Goal: Task Accomplishment & Management: Manage account settings

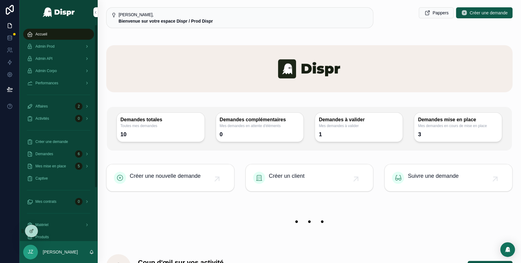
click at [59, 46] on div "Admin Prod" at bounding box center [58, 46] width 63 height 10
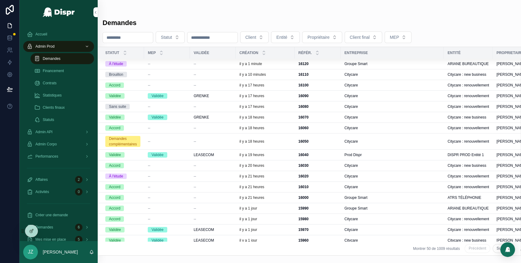
click at [229, 64] on div "--" at bounding box center [212, 63] width 38 height 5
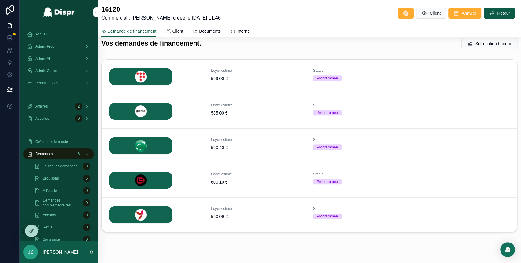
scroll to position [208, 0]
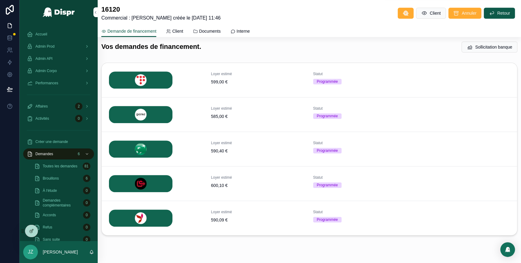
click at [0, 0] on button "Détails" at bounding box center [0, 0] width 0 height 0
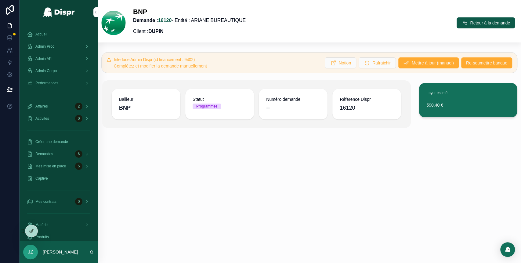
click at [469, 66] on button "Re-soumettre banque" at bounding box center [486, 62] width 51 height 11
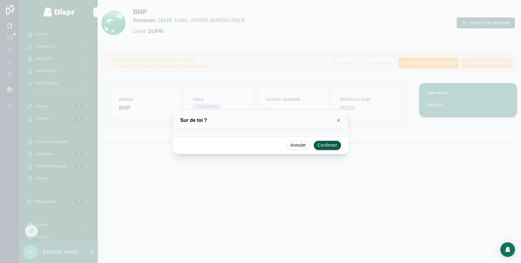
click at [340, 120] on icon at bounding box center [338, 120] width 5 height 5
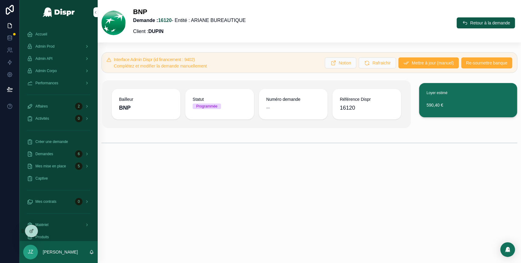
click at [470, 62] on span "Re-soumettre banque" at bounding box center [486, 63] width 41 height 6
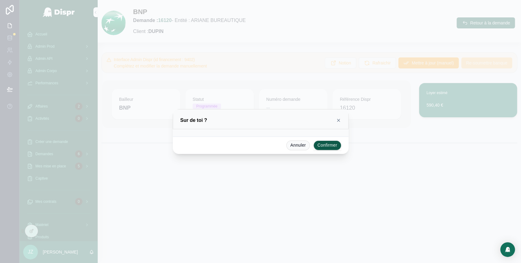
click at [327, 146] on button "Confirmer" at bounding box center [327, 145] width 28 height 10
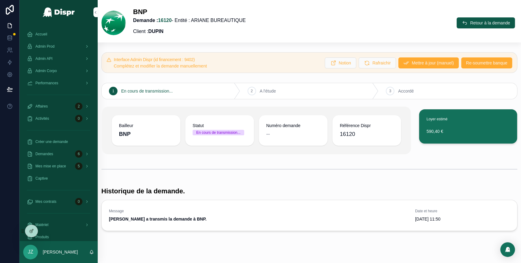
click at [461, 25] on icon "scrollable content" at bounding box center [464, 23] width 6 height 6
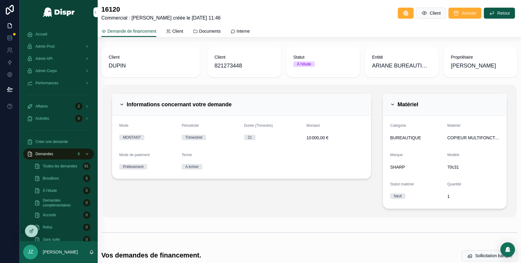
click at [390, 102] on icon "scrollable content" at bounding box center [392, 104] width 5 height 5
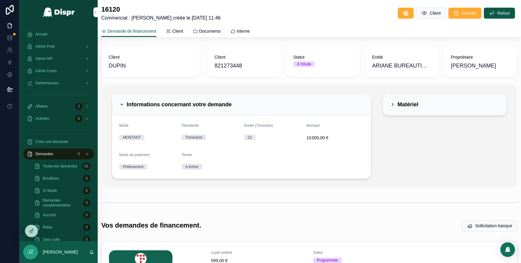
click at [120, 104] on icon "scrollable content" at bounding box center [121, 104] width 5 height 5
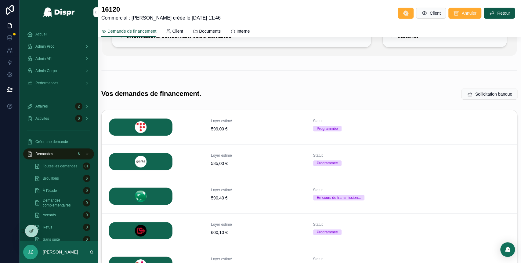
scroll to position [68, 0]
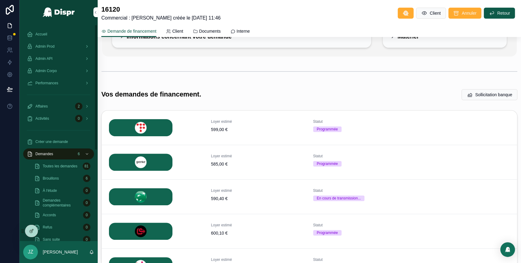
click at [53, 35] on div "Accueil" at bounding box center [58, 34] width 63 height 10
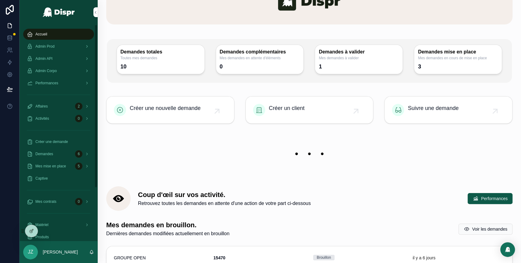
click at [73, 46] on div "Admin Prod" at bounding box center [58, 46] width 63 height 10
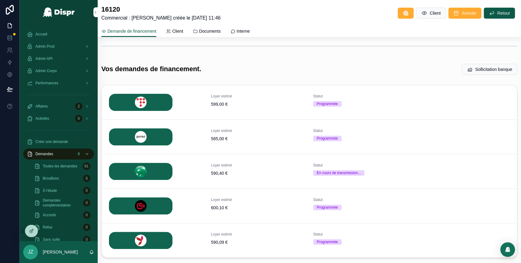
scroll to position [131, 0]
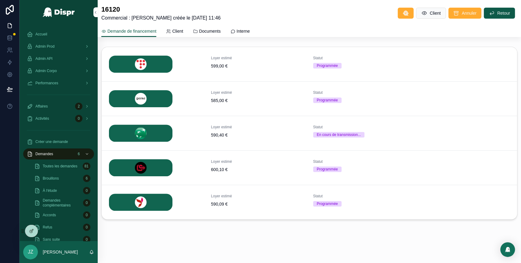
click at [0, 0] on span "Détails" at bounding box center [0, 0] width 0 height 0
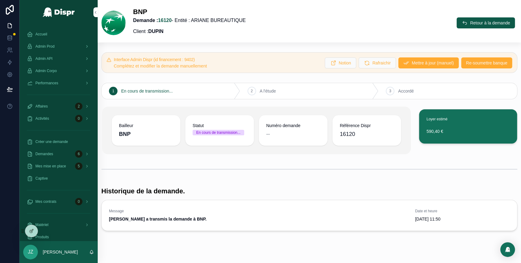
click at [470, 23] on span "Retour à la demande" at bounding box center [490, 23] width 40 height 6
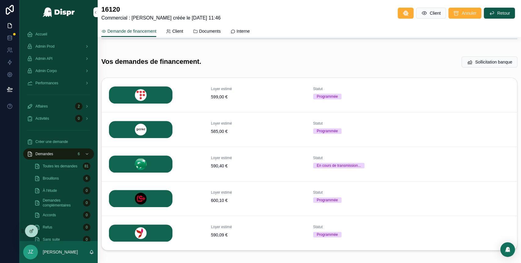
scroll to position [131, 0]
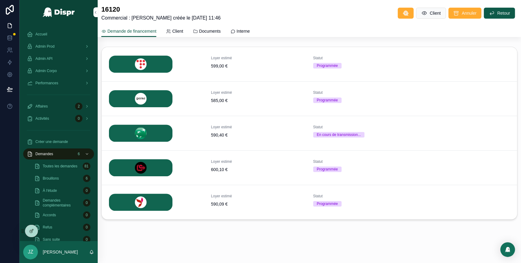
click at [0, 0] on button "Détails" at bounding box center [0, 0] width 0 height 0
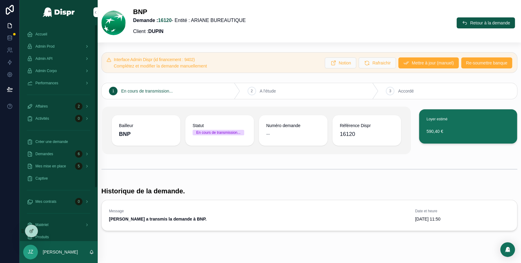
click at [51, 35] on div "Accueil" at bounding box center [58, 34] width 63 height 10
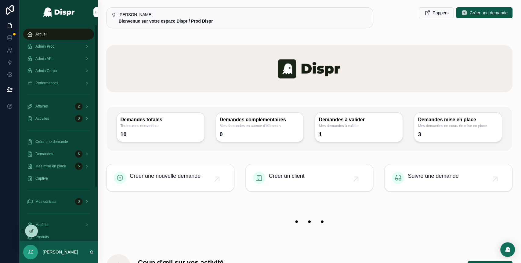
click at [67, 48] on div "Admin Prod" at bounding box center [58, 46] width 63 height 10
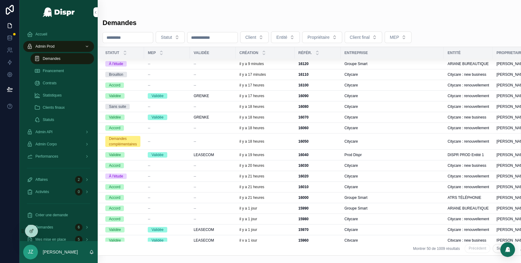
click at [262, 67] on td "il y a 9 minutes" at bounding box center [265, 64] width 59 height 11
click at [288, 64] on div "il y a 9 minutes" at bounding box center [265, 63] width 52 height 5
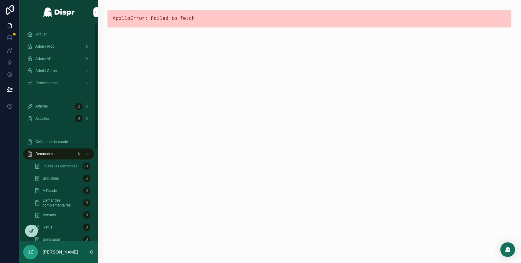
click at [51, 31] on div "Accueil" at bounding box center [58, 34] width 63 height 10
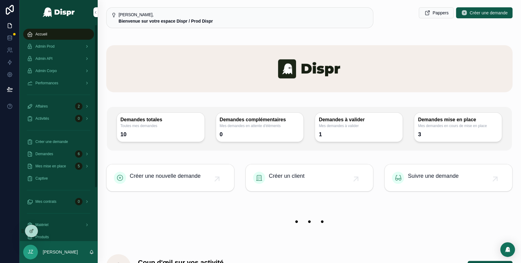
click at [71, 46] on div "Admin Prod" at bounding box center [58, 46] width 63 height 10
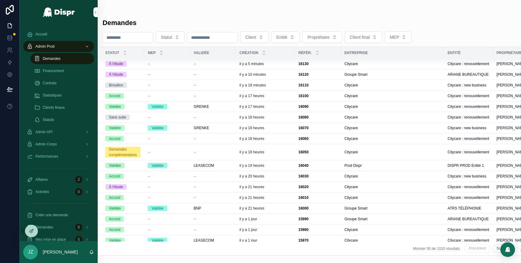
click at [225, 76] on div "--" at bounding box center [212, 74] width 38 height 5
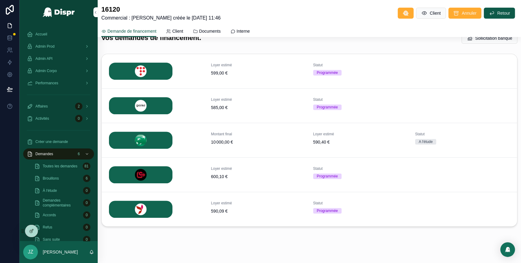
scroll to position [131, 0]
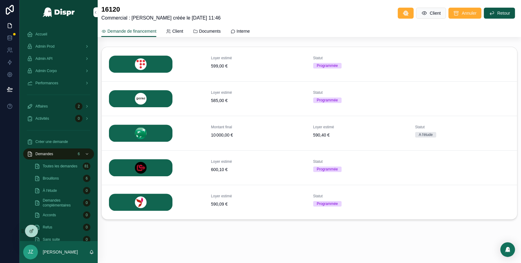
click at [0, 0] on span "Détails" at bounding box center [0, 0] width 0 height 0
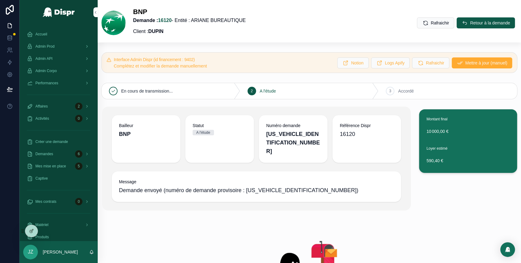
click at [458, 23] on button "Retour à la demande" at bounding box center [485, 22] width 58 height 11
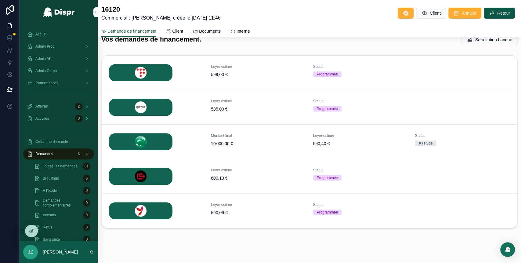
scroll to position [131, 0]
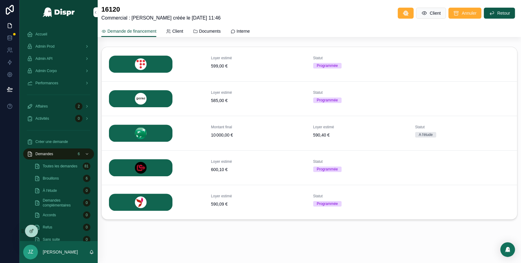
click at [0, 0] on icon "scrollable content" at bounding box center [0, 0] width 0 height 0
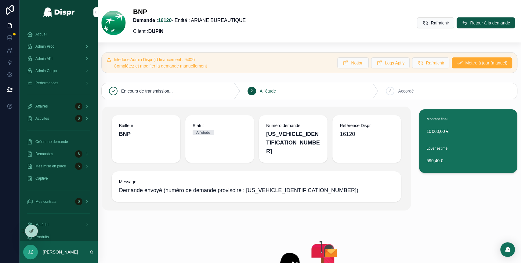
click at [470, 22] on span "Retour à la demande" at bounding box center [490, 23] width 40 height 6
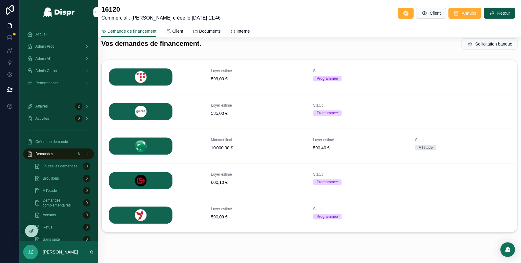
scroll to position [131, 0]
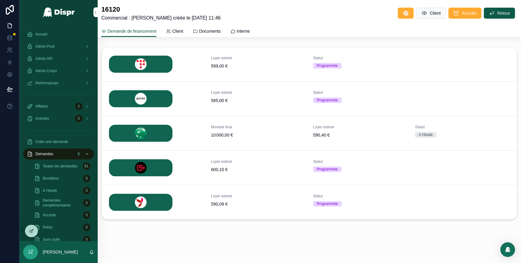
click at [0, 0] on span "Détails" at bounding box center [0, 0] width 0 height 0
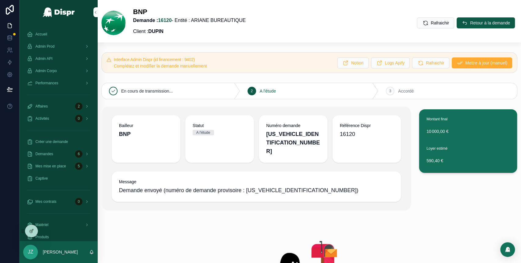
click at [470, 24] on span "Retour à la demande" at bounding box center [490, 23] width 40 height 6
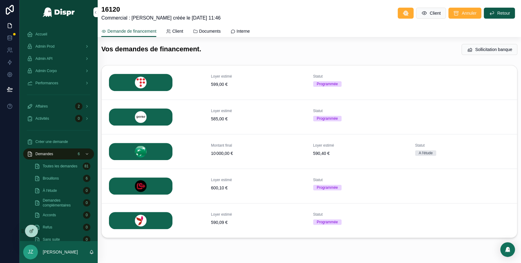
scroll to position [131, 0]
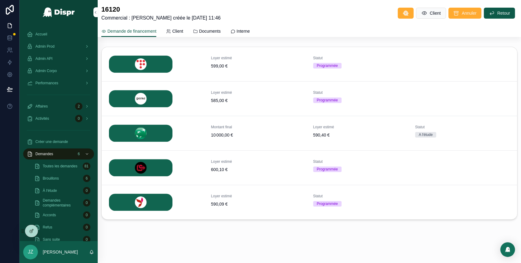
click at [0, 0] on span "Détails" at bounding box center [0, 0] width 0 height 0
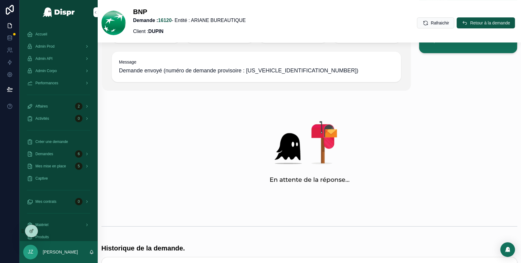
scroll to position [113, 0]
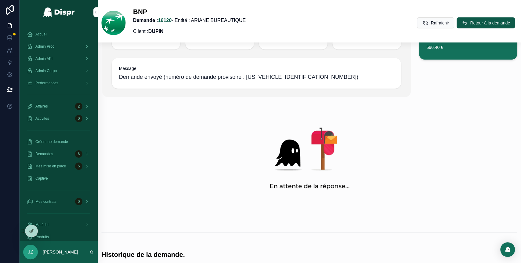
click at [461, 20] on icon "scrollable content" at bounding box center [464, 23] width 6 height 6
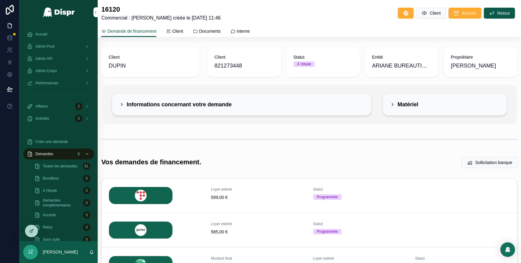
scroll to position [131, 0]
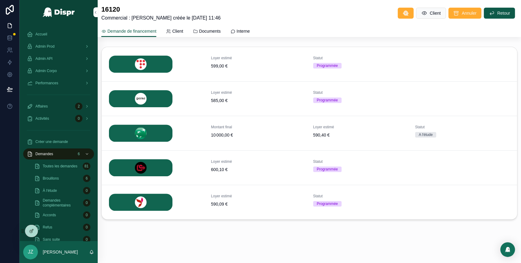
click at [0, 0] on span "Détails" at bounding box center [0, 0] width 0 height 0
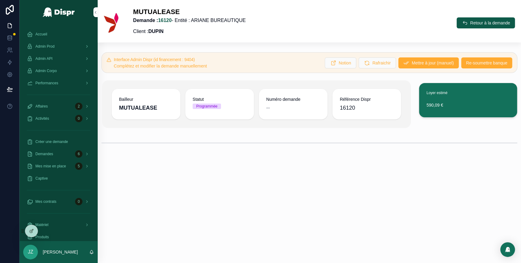
click at [478, 62] on span "Re-soumettre banque" at bounding box center [486, 63] width 41 height 6
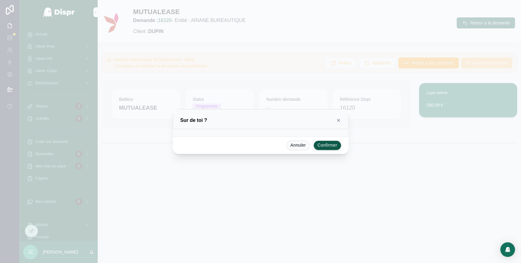
click at [325, 146] on button "Confirmer" at bounding box center [327, 145] width 28 height 10
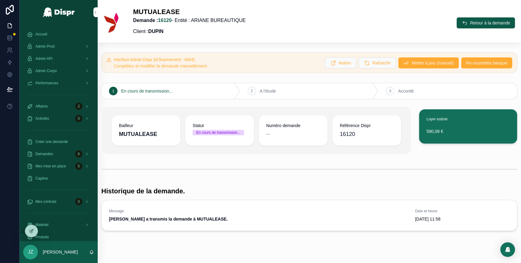
click at [470, 25] on span "Retour à la demande" at bounding box center [490, 23] width 40 height 6
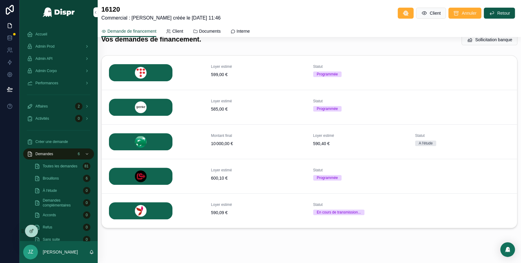
scroll to position [131, 0]
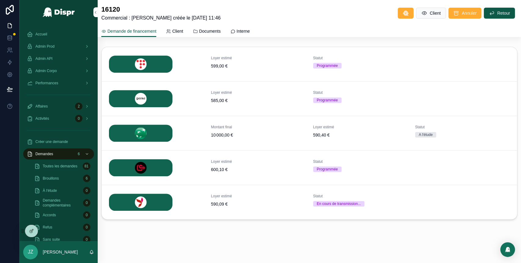
click at [0, 0] on button "Détails" at bounding box center [0, 0] width 0 height 0
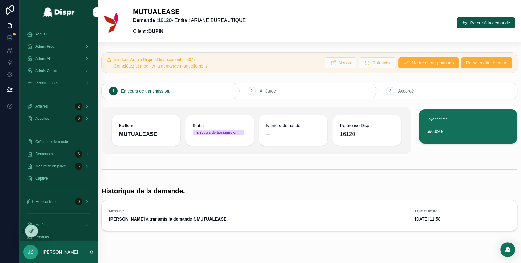
click at [470, 23] on span "Retour à la demande" at bounding box center [490, 23] width 40 height 6
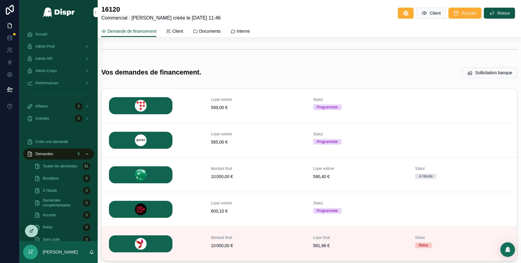
scroll to position [88, 0]
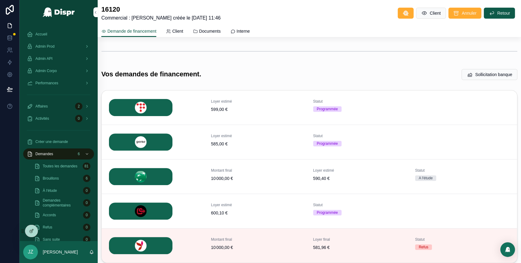
click at [0, 0] on button "Détails" at bounding box center [0, 0] width 0 height 0
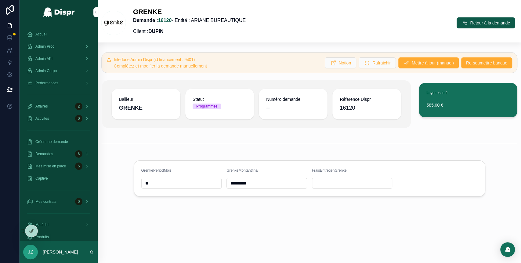
click at [476, 62] on span "Re-soumettre banque" at bounding box center [486, 63] width 41 height 6
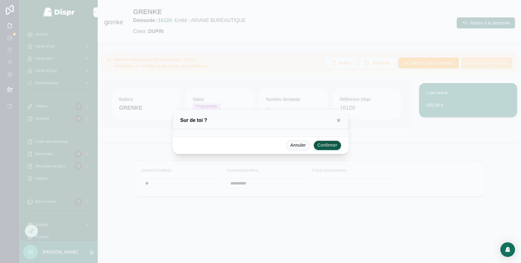
click at [331, 144] on button "Confirmer" at bounding box center [327, 145] width 28 height 10
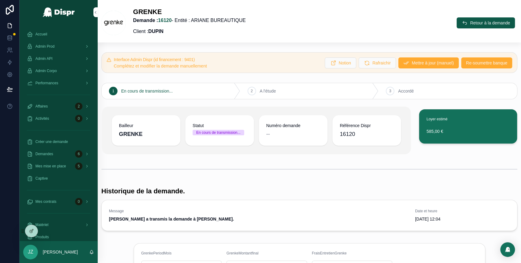
click at [470, 26] on span "Retour à la demande" at bounding box center [490, 23] width 40 height 6
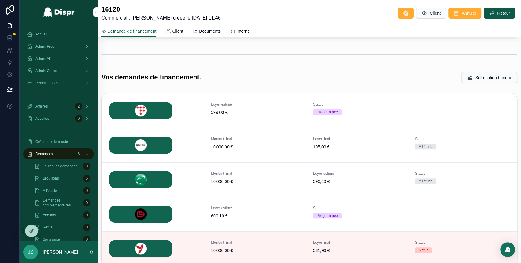
scroll to position [84, 0]
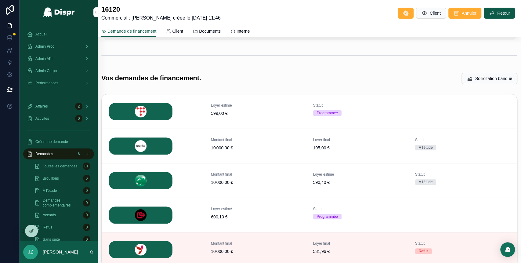
click at [0, 0] on span "Détails" at bounding box center [0, 0] width 0 height 0
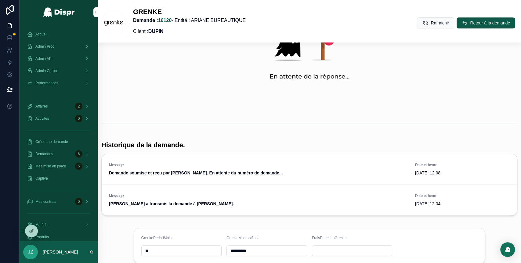
scroll to position [259, 0]
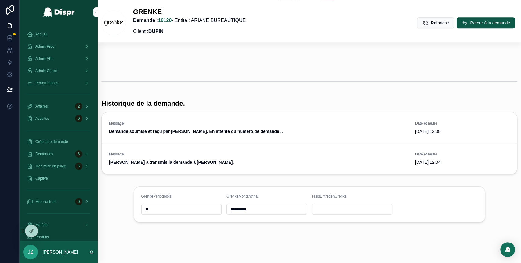
click at [457, 21] on button "Retour à la demande" at bounding box center [485, 22] width 58 height 11
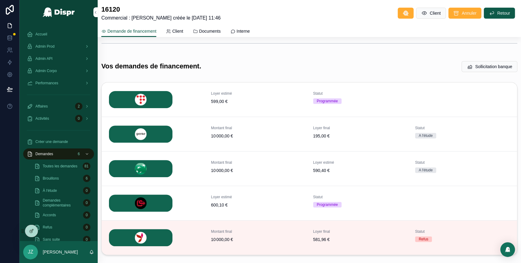
scroll to position [103, 0]
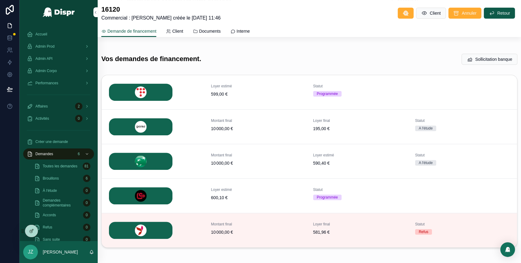
click at [0, 0] on span "Détails" at bounding box center [0, 0] width 0 height 0
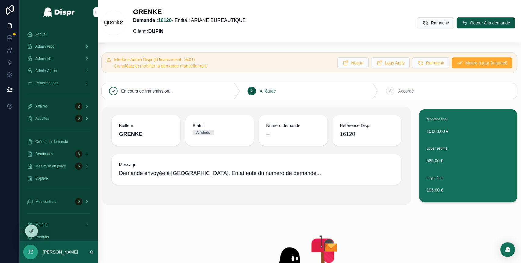
click at [465, 60] on span "Mettre à jour (manuel)" at bounding box center [486, 63] width 42 height 6
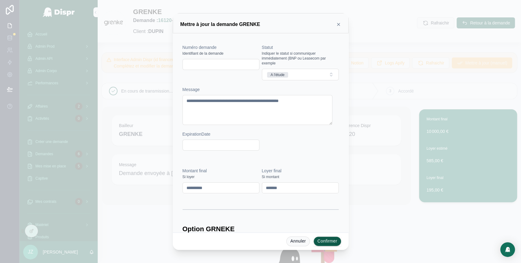
click at [220, 65] on input "text" at bounding box center [221, 64] width 76 height 9
paste input "*********"
type input "*********"
drag, startPoint x: 218, startPoint y: 109, endPoint x: 179, endPoint y: 93, distance: 41.9
click at [179, 93] on div "**********" at bounding box center [261, 132] width 176 height 199
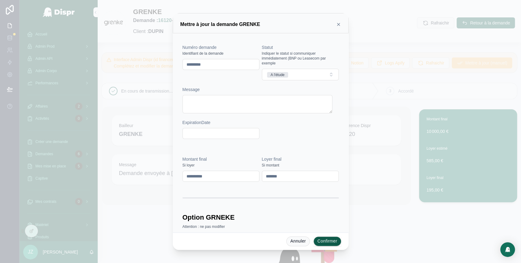
click at [314, 69] on button "A l'étude" at bounding box center [300, 75] width 77 height 12
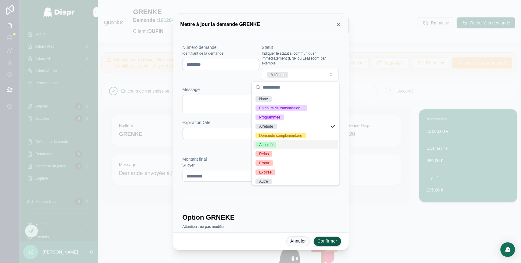
click at [275, 146] on span "Accordé" at bounding box center [265, 144] width 21 height 5
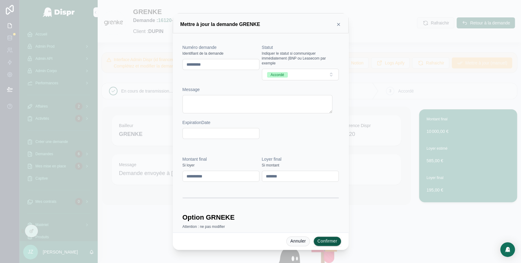
click at [327, 239] on button "Confirmer" at bounding box center [327, 241] width 28 height 10
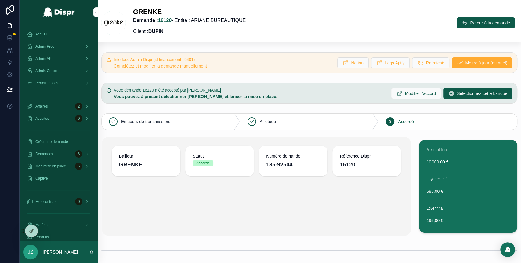
click at [461, 22] on icon "scrollable content" at bounding box center [464, 23] width 6 height 6
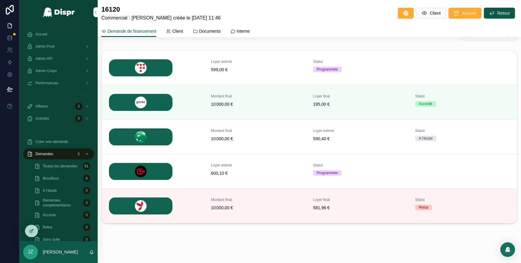
scroll to position [131, 0]
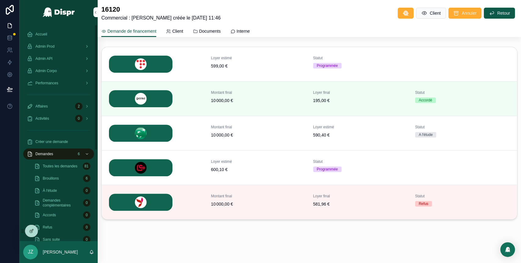
click at [55, 46] on span "Admin Prod" at bounding box center [44, 46] width 19 height 5
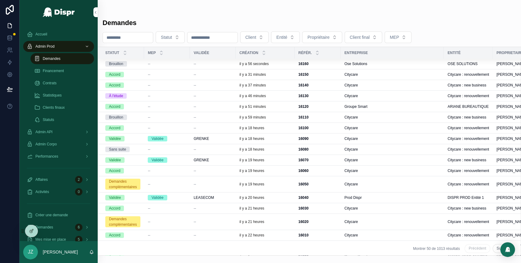
click at [225, 74] on div "--" at bounding box center [212, 74] width 38 height 5
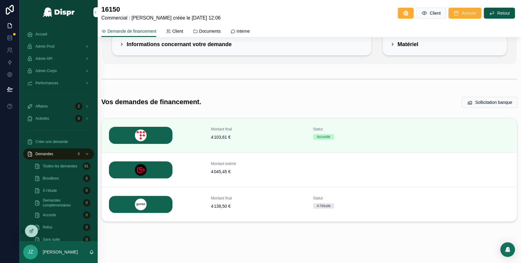
scroll to position [62, 0]
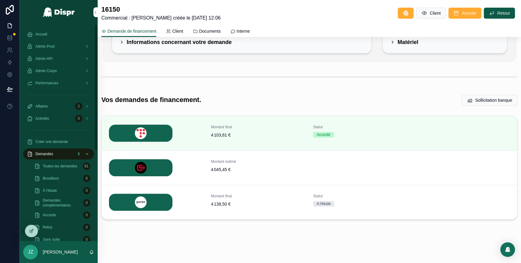
click at [70, 48] on div "Admin Prod" at bounding box center [58, 46] width 63 height 10
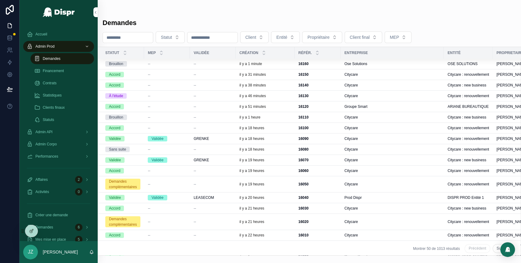
click at [337, 107] on div "16120 16120" at bounding box center [317, 106] width 39 height 5
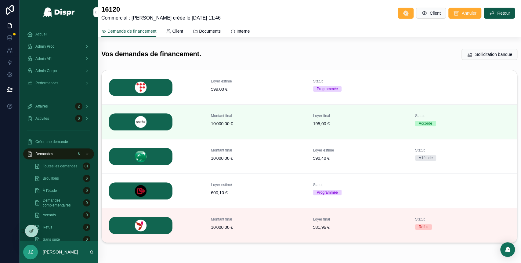
scroll to position [131, 0]
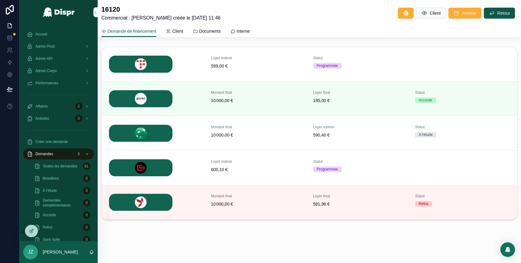
click at [0, 0] on button "Détails" at bounding box center [0, 0] width 0 height 0
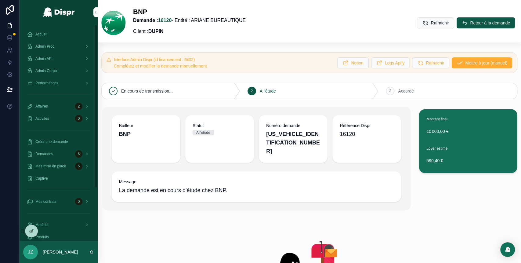
click at [57, 35] on div "Accueil" at bounding box center [58, 34] width 63 height 10
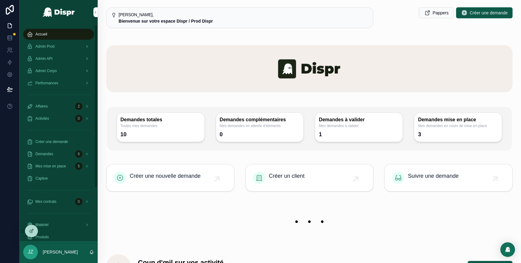
click at [68, 46] on div "Admin Prod" at bounding box center [58, 46] width 63 height 10
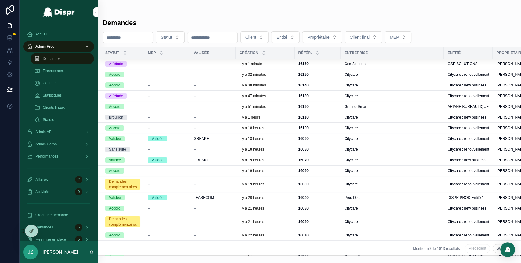
click at [203, 63] on div "--" at bounding box center [212, 63] width 38 height 5
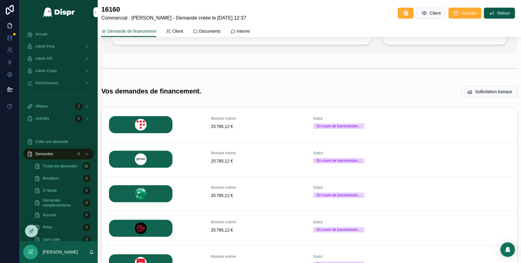
scroll to position [131, 0]
